Goal: Find specific page/section: Find specific page/section

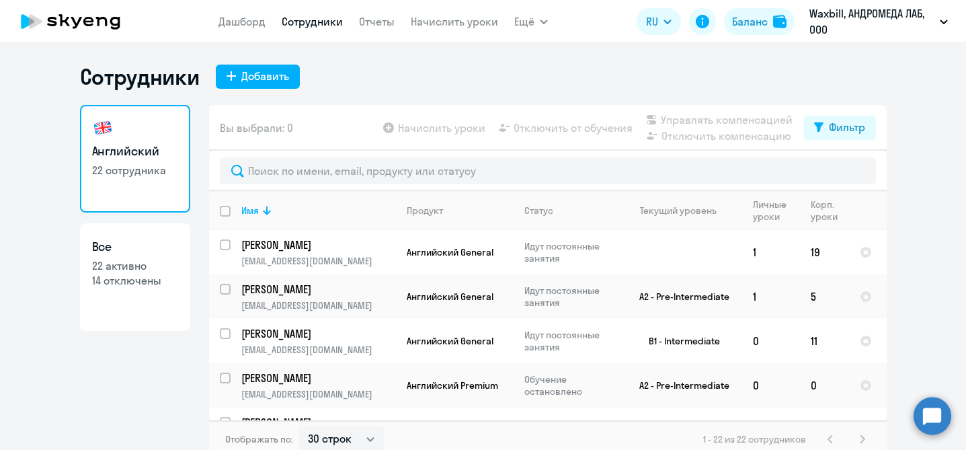
select select "30"
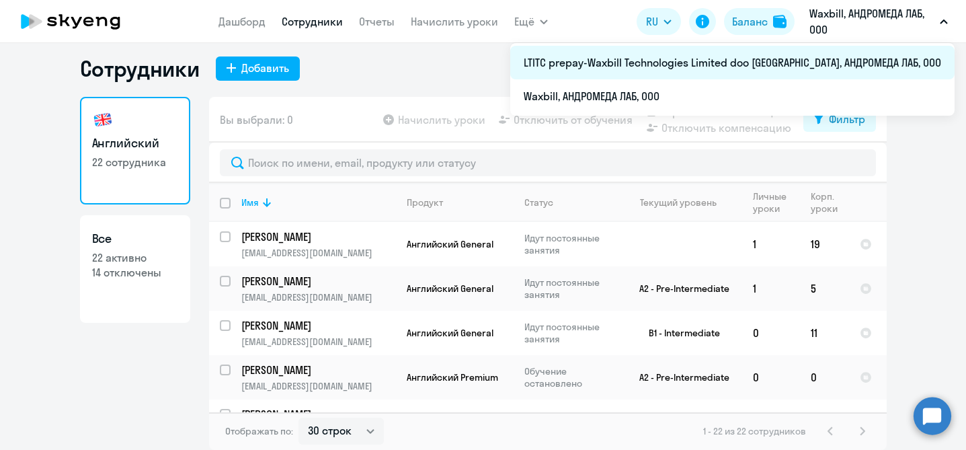
click at [864, 60] on li "LTITC prepay-Waxbill Technologies Limited doo [GEOGRAPHIC_DATA], АНДРОМЕДА ЛАБ,…" at bounding box center [732, 63] width 444 height 34
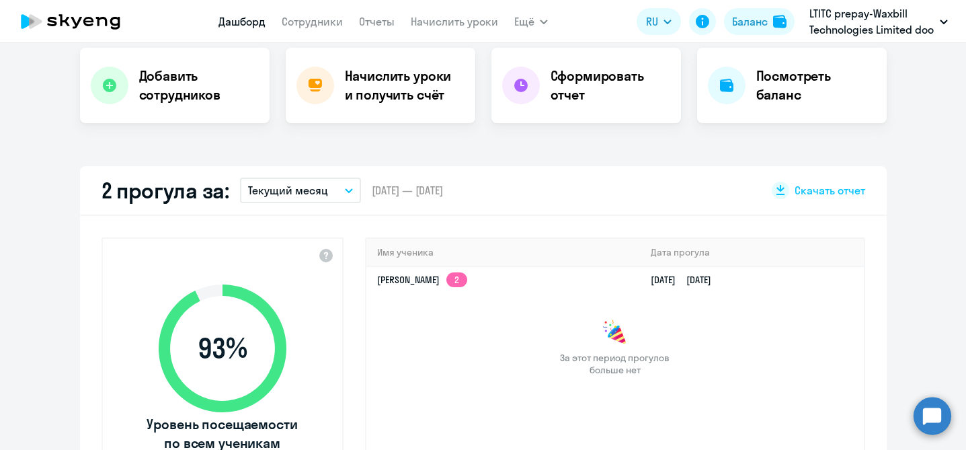
select select "30"
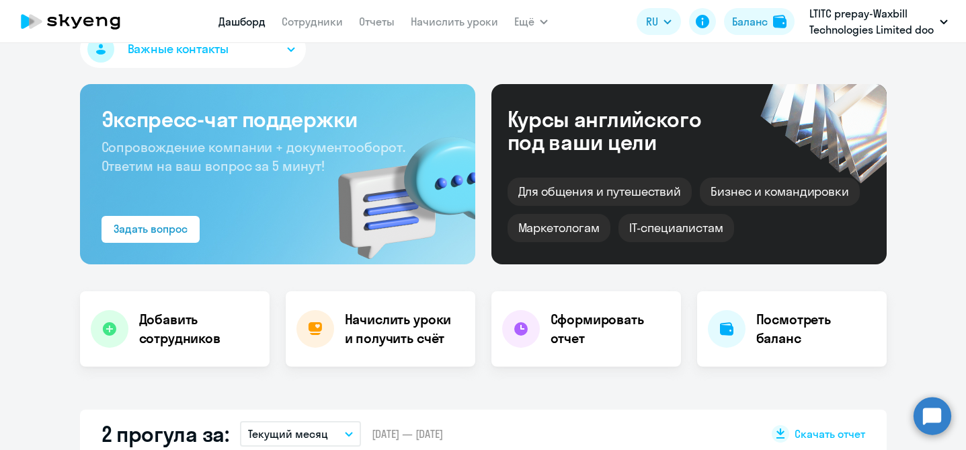
scroll to position [14, 0]
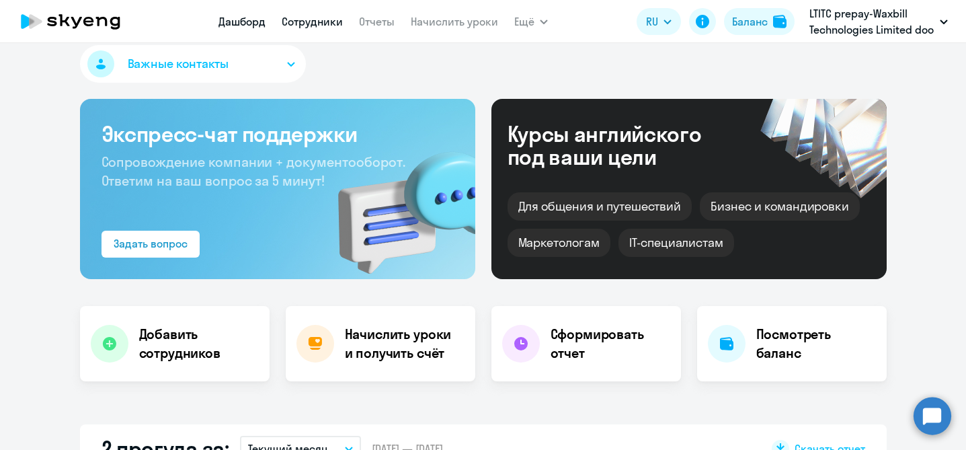
click at [316, 26] on link "Сотрудники" at bounding box center [312, 21] width 61 height 13
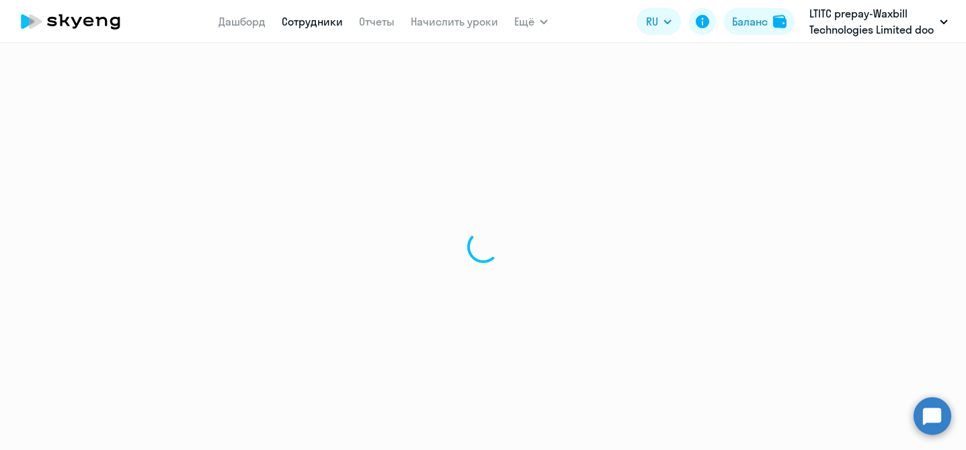
select select "30"
